Goal: Information Seeking & Learning: Learn about a topic

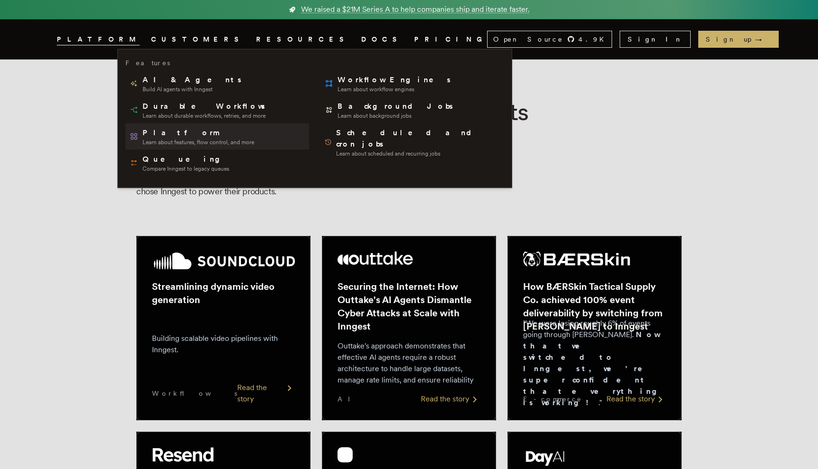
click at [173, 142] on span "Learn about features, flow control, and more" at bounding box center [198, 143] width 112 height 8
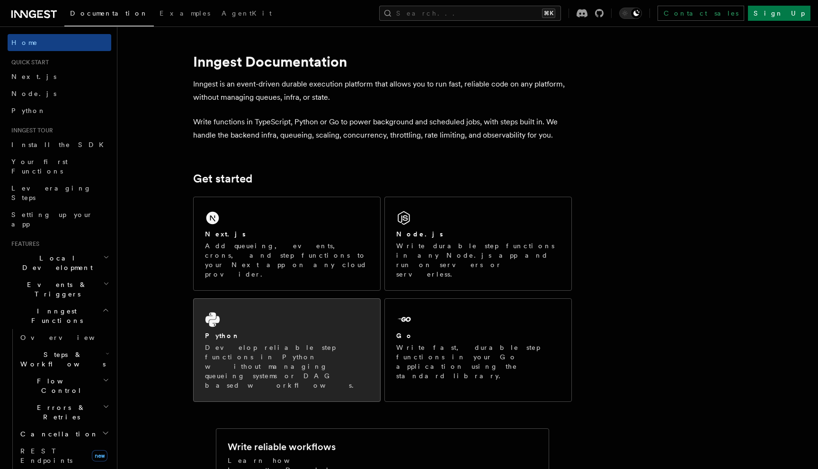
click at [242, 343] on p "Develop reliable step functions in Python without managing queueing systems or …" at bounding box center [287, 366] width 164 height 47
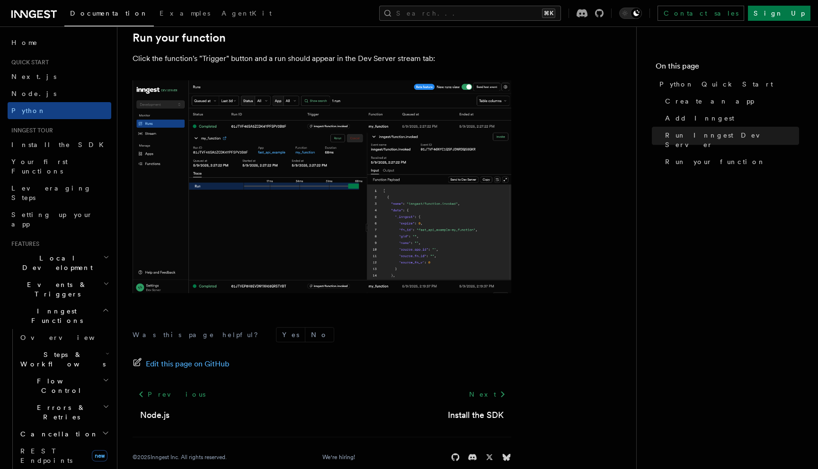
scroll to position [1924, 0]
